Goal: Task Accomplishment & Management: Manage account settings

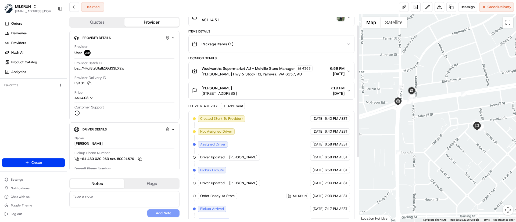
scroll to position [16, 0]
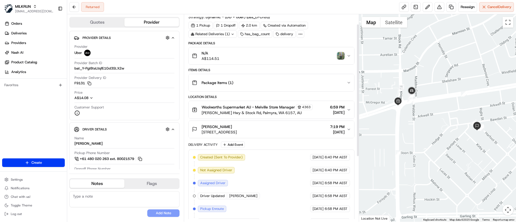
click at [339, 55] on img "button" at bounding box center [341, 56] width 8 height 8
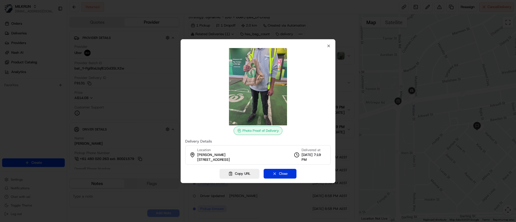
click at [271, 171] on button "Close" at bounding box center [279, 174] width 33 height 10
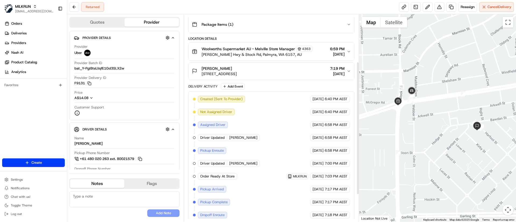
scroll to position [0, 0]
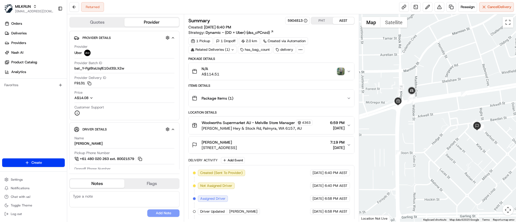
click at [338, 70] on img "button" at bounding box center [341, 72] width 8 height 8
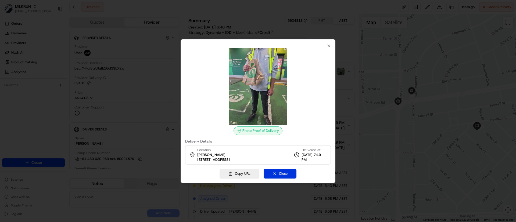
click at [270, 169] on div "Photo Proof of Delivery Delivery Details Location Wendy McIntyre Unit 7/2 Harfo…" at bounding box center [257, 111] width 155 height 144
click at [276, 175] on button "Close" at bounding box center [279, 174] width 33 height 10
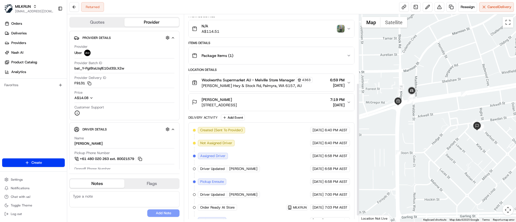
scroll to position [116, 0]
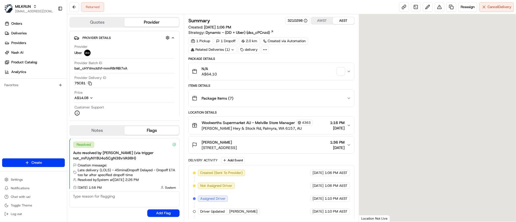
scroll to position [4, 0]
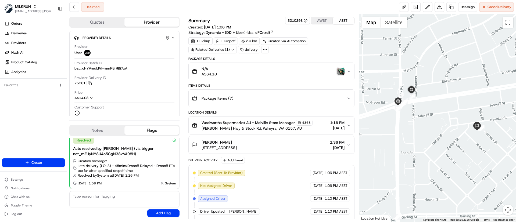
click at [339, 70] on img "button" at bounding box center [341, 72] width 8 height 8
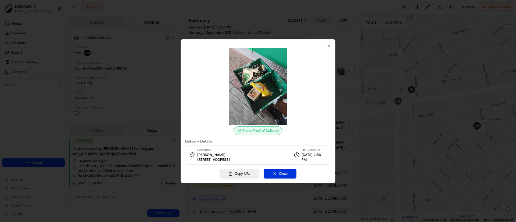
click at [280, 170] on button "Close" at bounding box center [279, 174] width 33 height 10
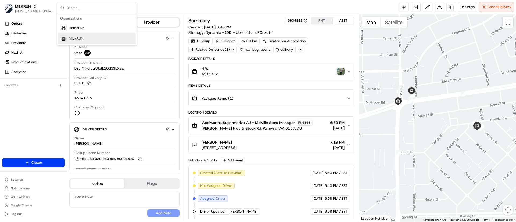
scroll to position [116, 0]
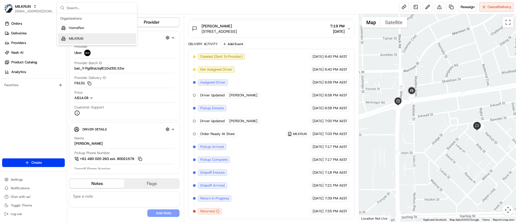
click at [71, 37] on span "MILKRUN" at bounding box center [76, 38] width 15 height 5
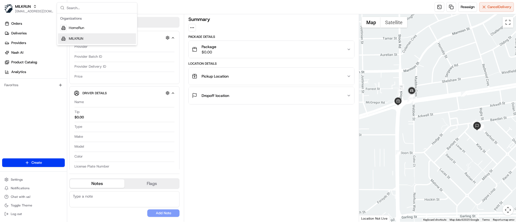
scroll to position [0, 0]
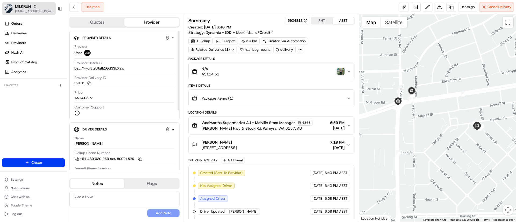
click at [39, 8] on div "MILKRUN" at bounding box center [34, 6] width 38 height 5
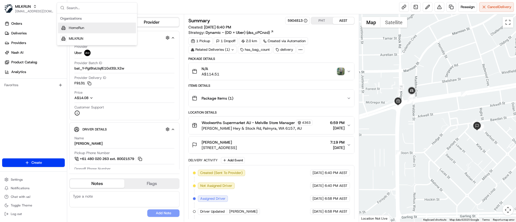
click at [69, 28] on span "HomeRun" at bounding box center [76, 28] width 15 height 5
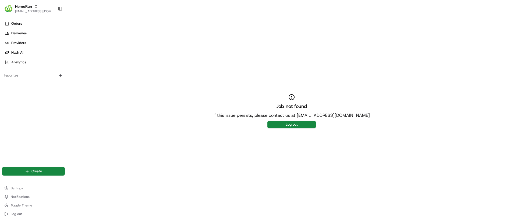
click at [285, 124] on button "Log out" at bounding box center [291, 125] width 48 height 8
